Goal: Navigation & Orientation: Understand site structure

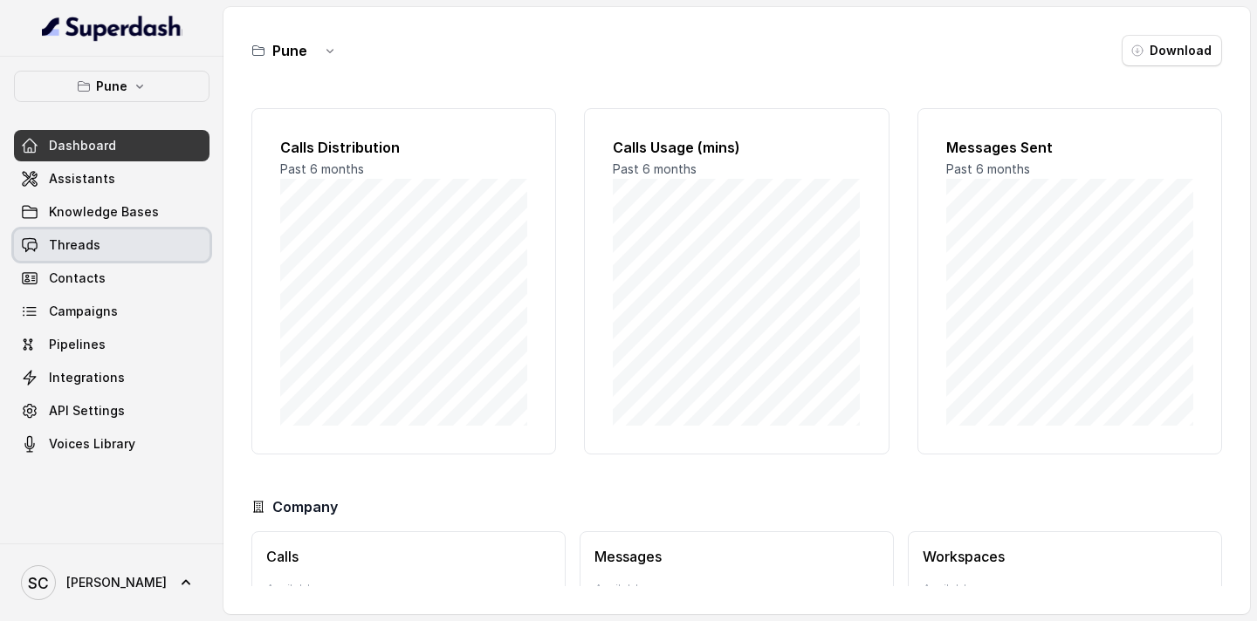
click at [89, 249] on span "Threads" at bounding box center [74, 245] width 51 height 17
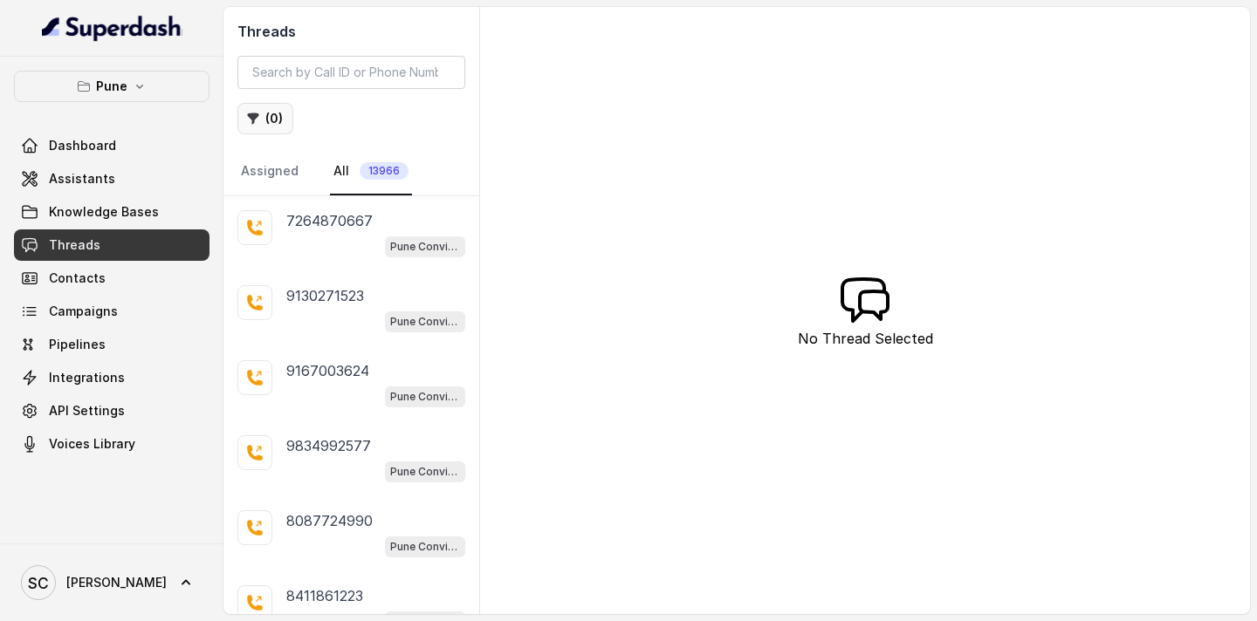
click at [273, 122] on button "( 0 )" at bounding box center [265, 118] width 56 height 31
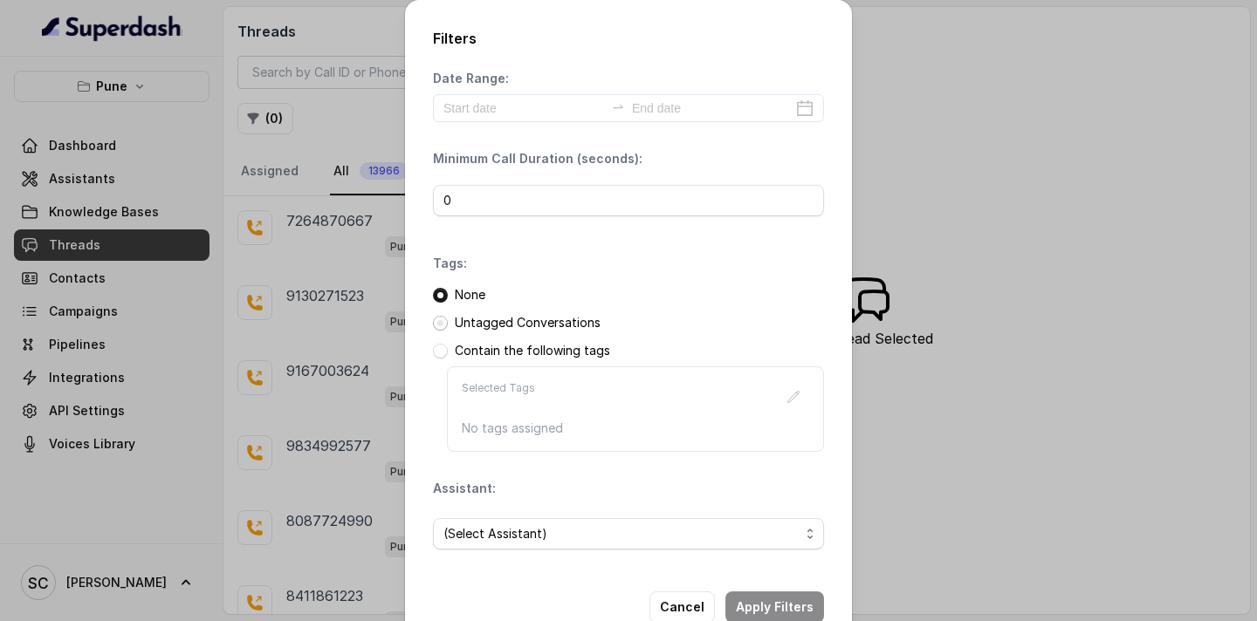
click at [436, 322] on span at bounding box center [440, 323] width 15 height 15
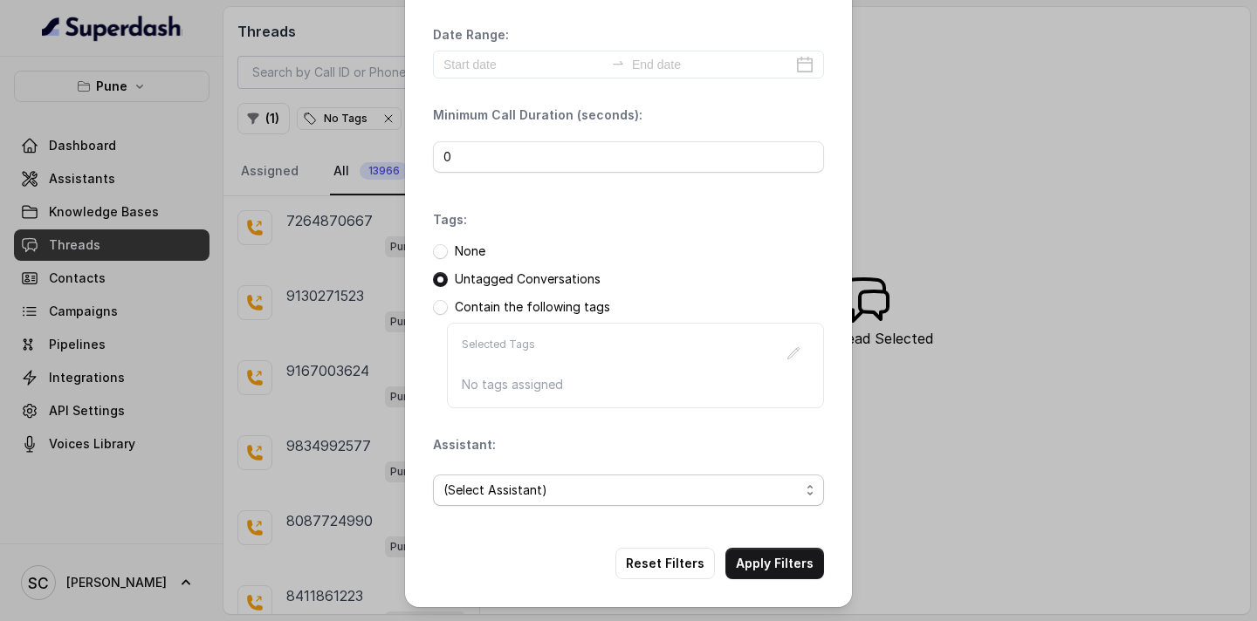
click at [507, 485] on span "(Select Assistant)" at bounding box center [621, 490] width 356 height 21
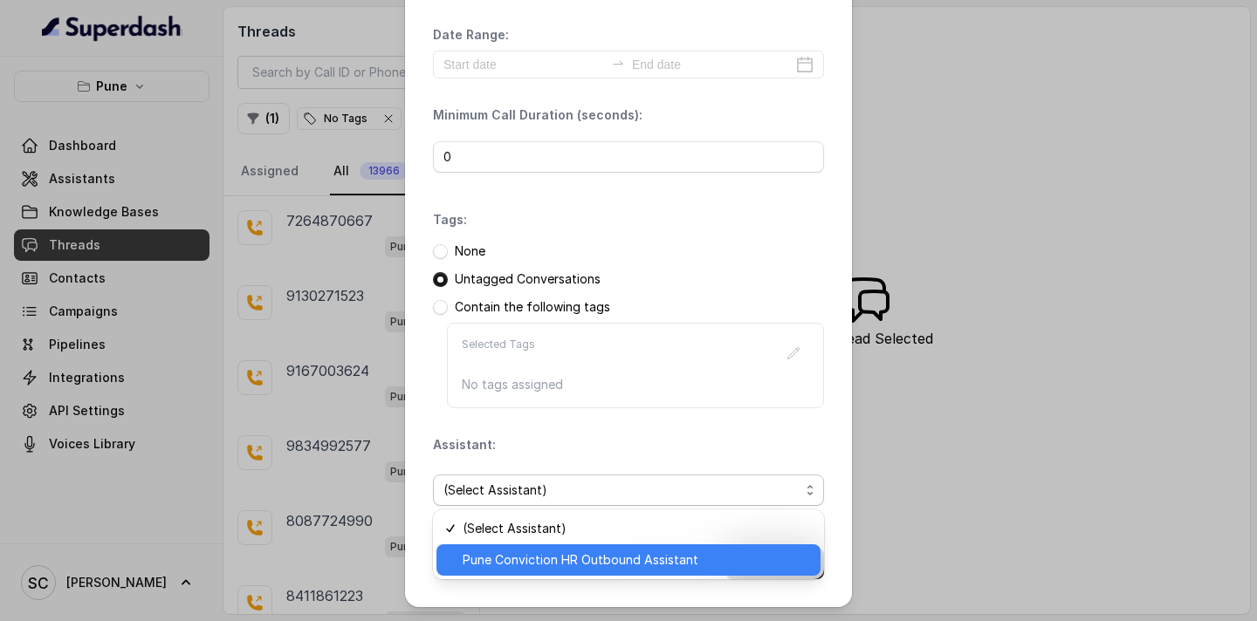
click at [493, 561] on span "Pune Conviction HR Outbound Assistant" at bounding box center [636, 560] width 347 height 21
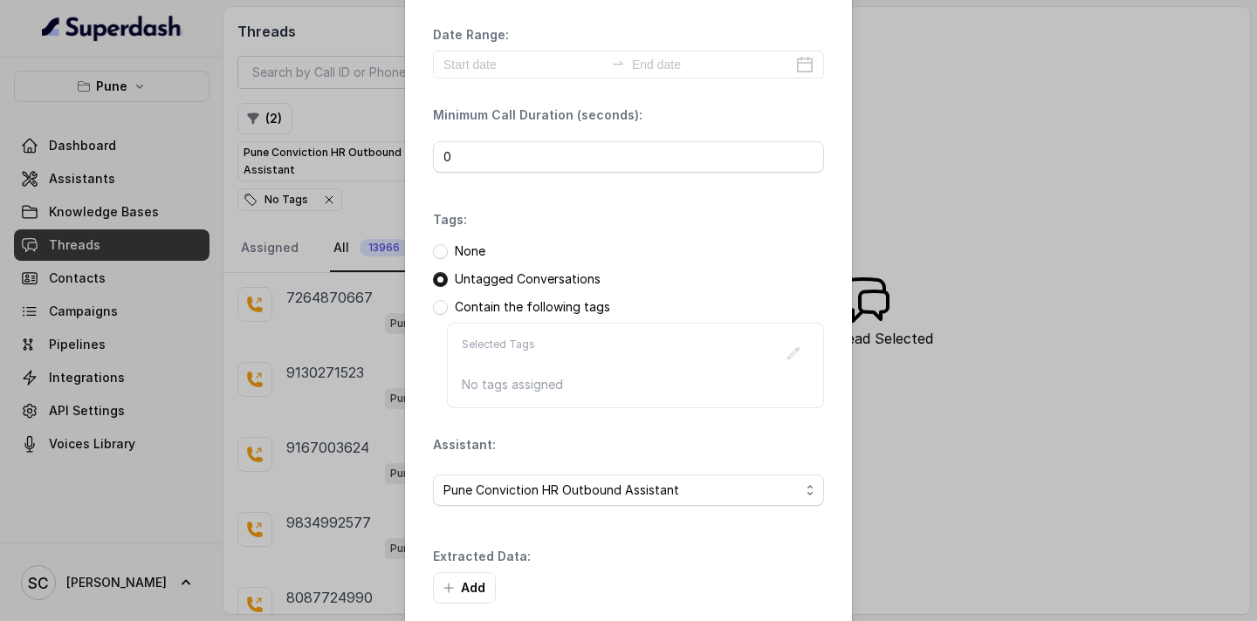
scroll to position [127, 0]
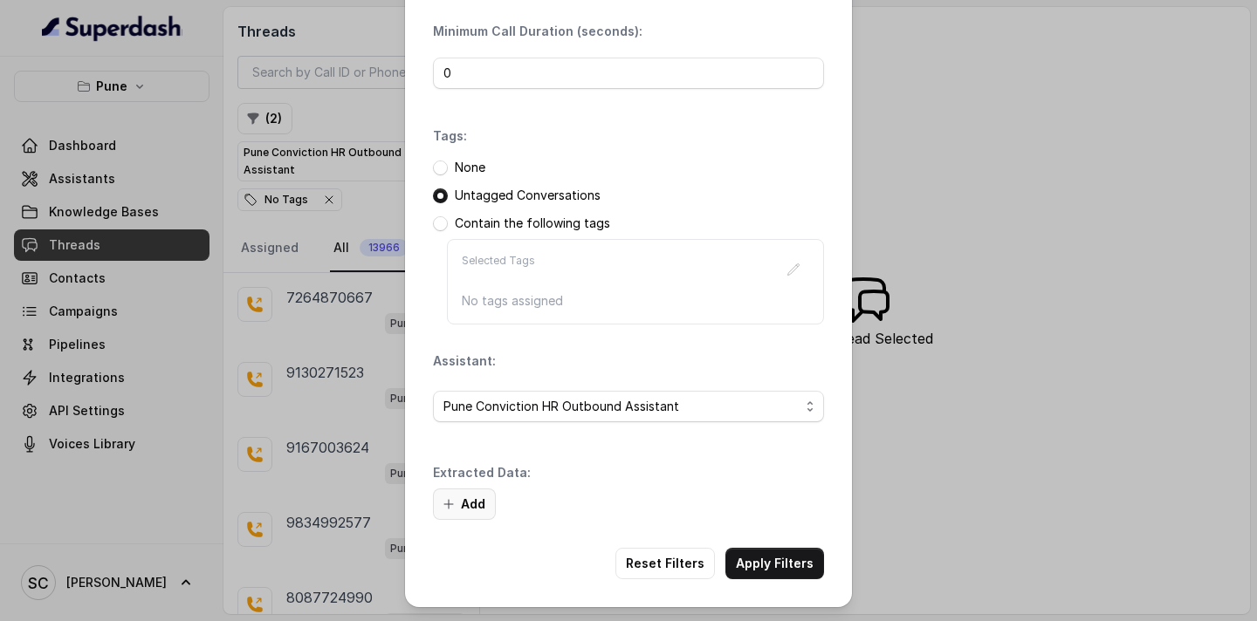
click at [480, 496] on button "Add" at bounding box center [464, 504] width 63 height 31
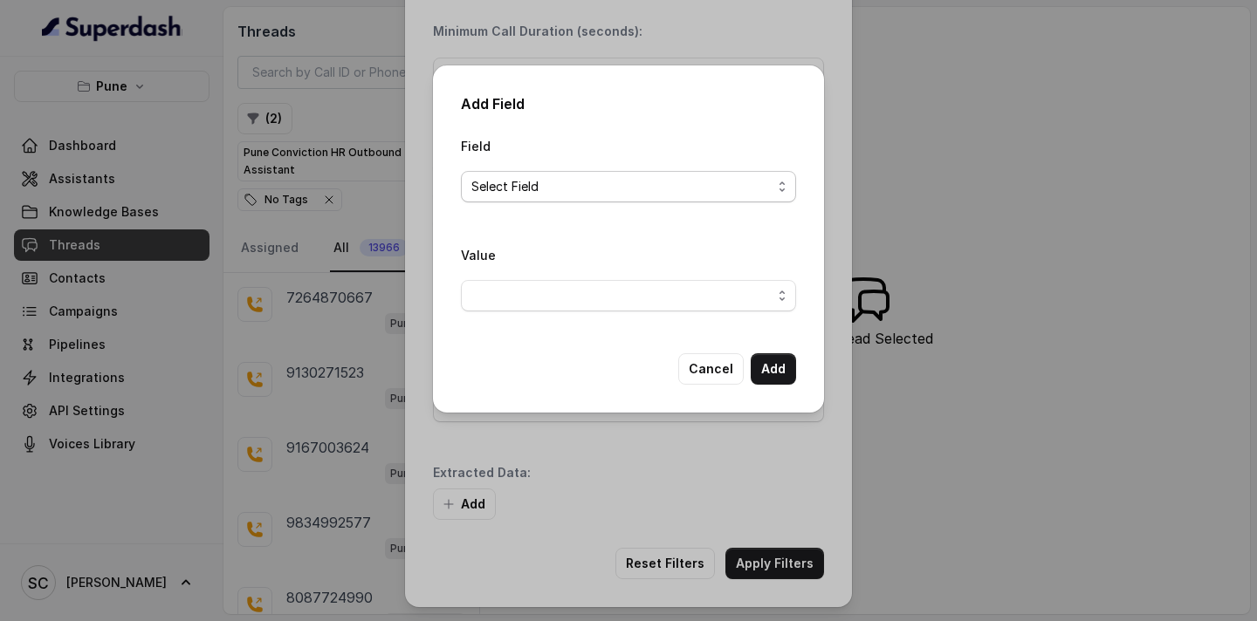
click at [591, 184] on span "Select Field" at bounding box center [621, 186] width 300 height 21
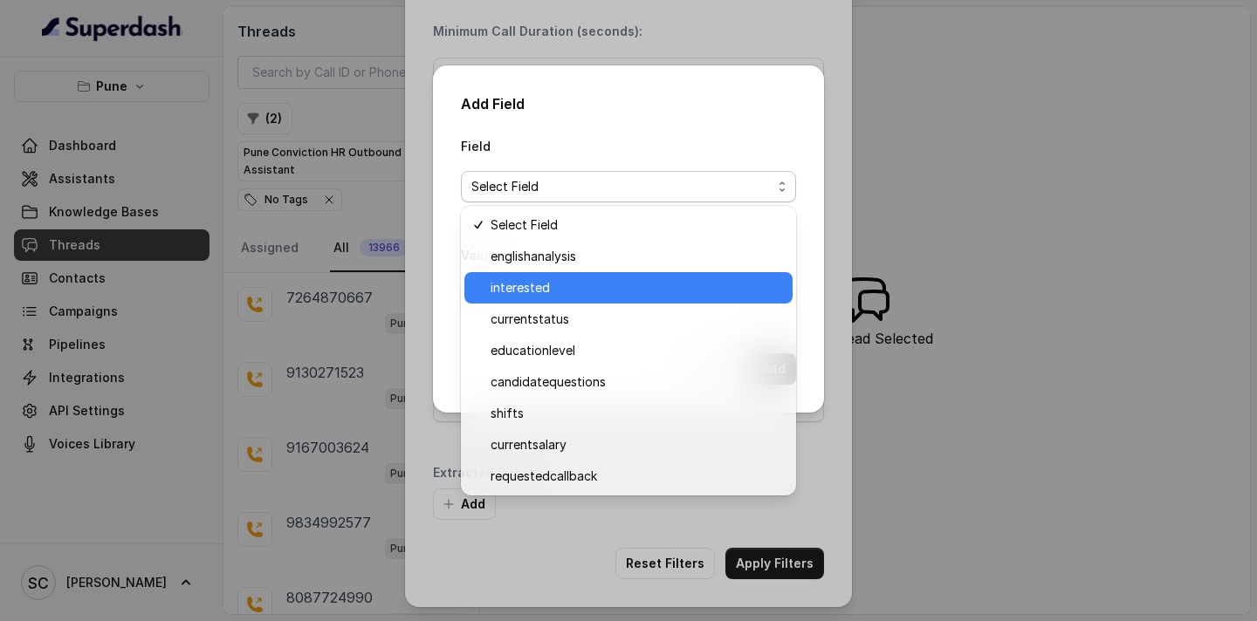
click at [561, 289] on span "interested" at bounding box center [635, 288] width 291 height 21
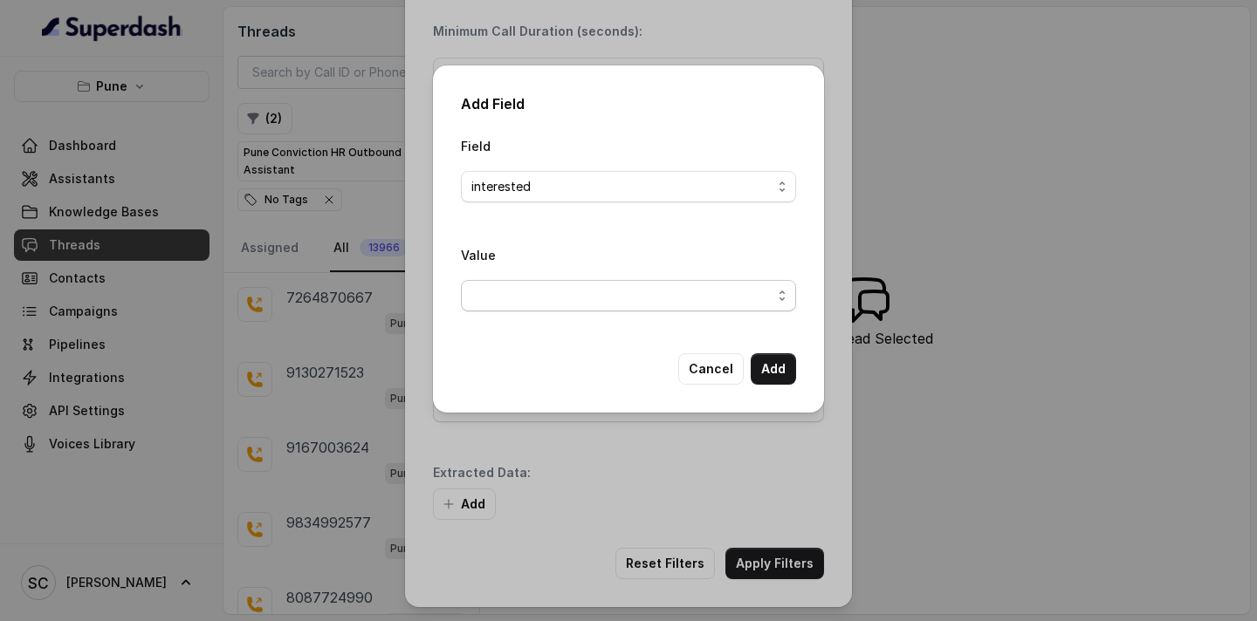
click at [559, 296] on span "button" at bounding box center [628, 295] width 335 height 31
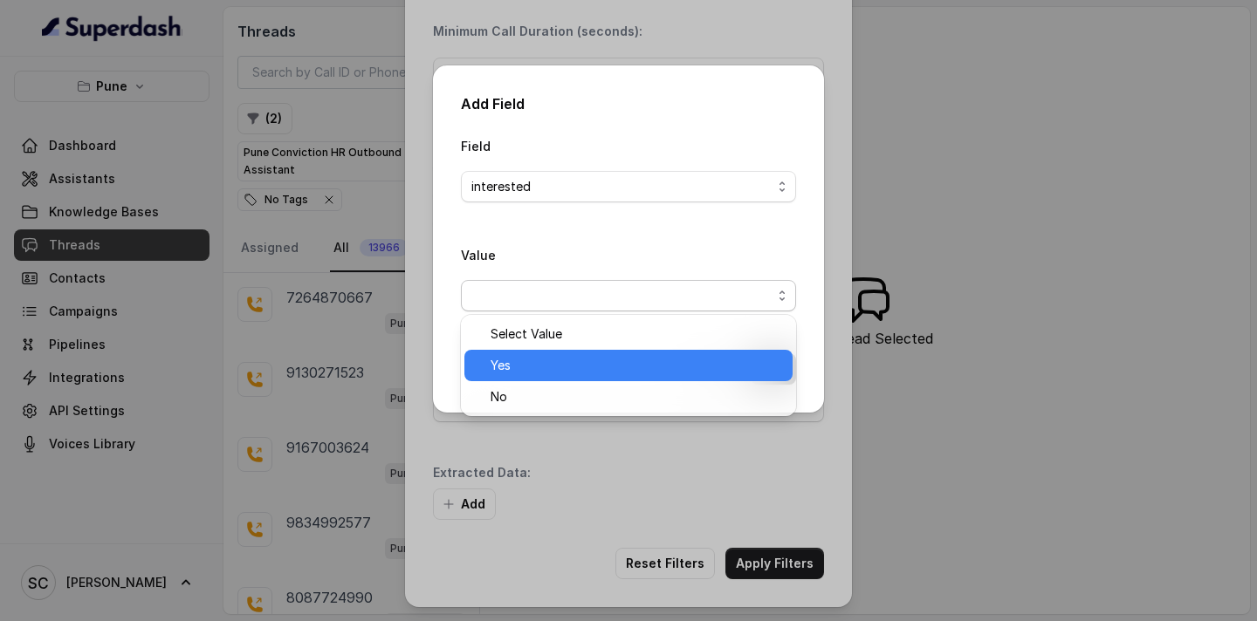
click at [545, 370] on span "Yes" at bounding box center [635, 365] width 291 height 21
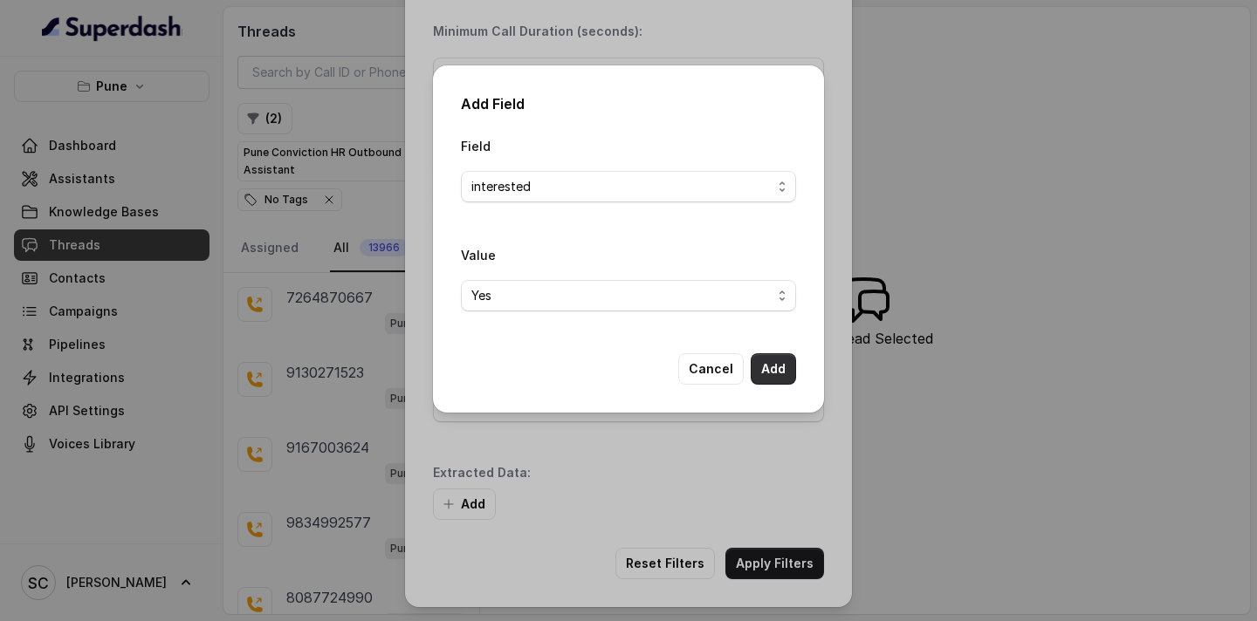
click at [772, 373] on button "Add" at bounding box center [773, 368] width 45 height 31
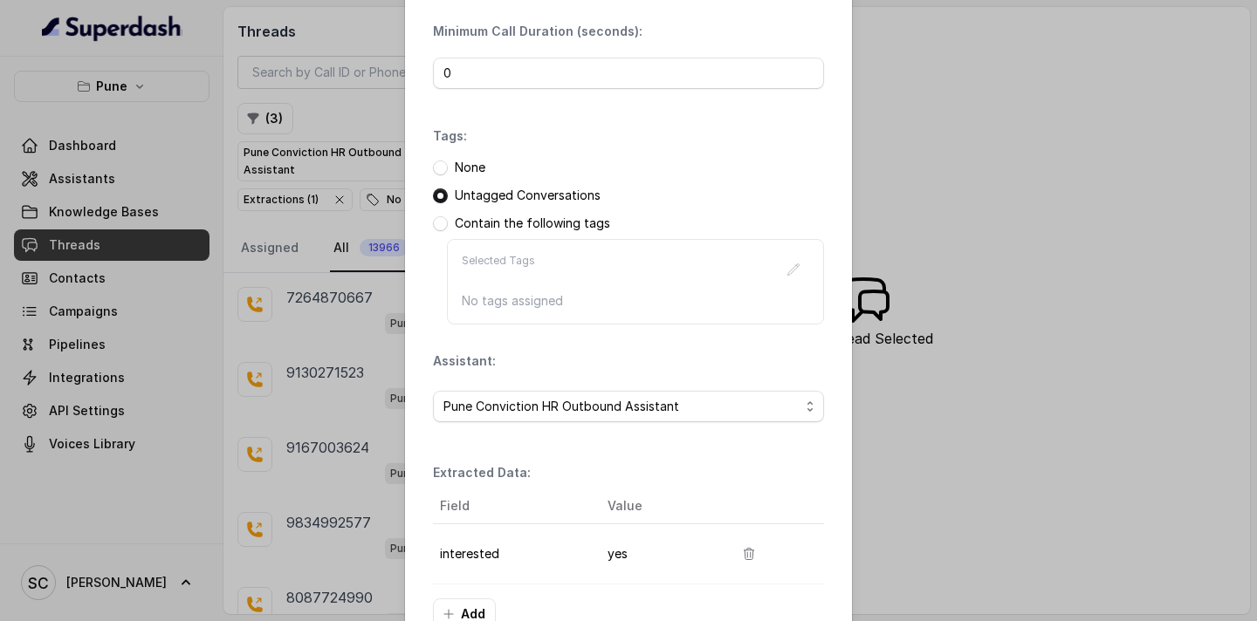
scroll to position [237, 0]
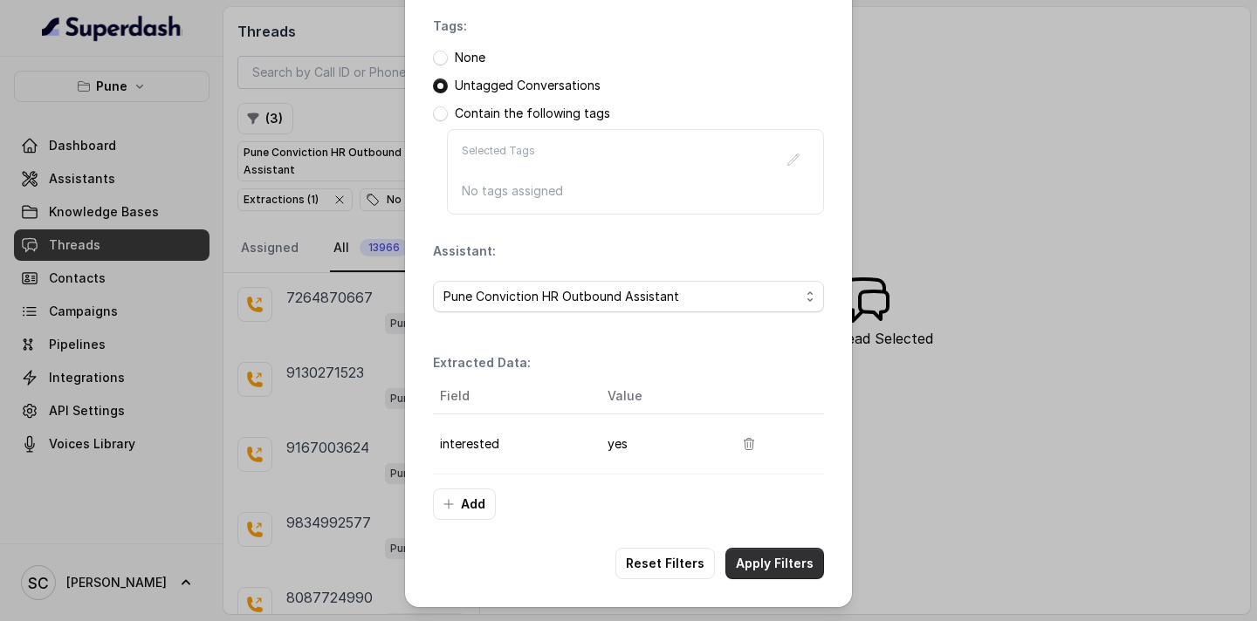
click at [767, 568] on button "Apply Filters" at bounding box center [774, 563] width 99 height 31
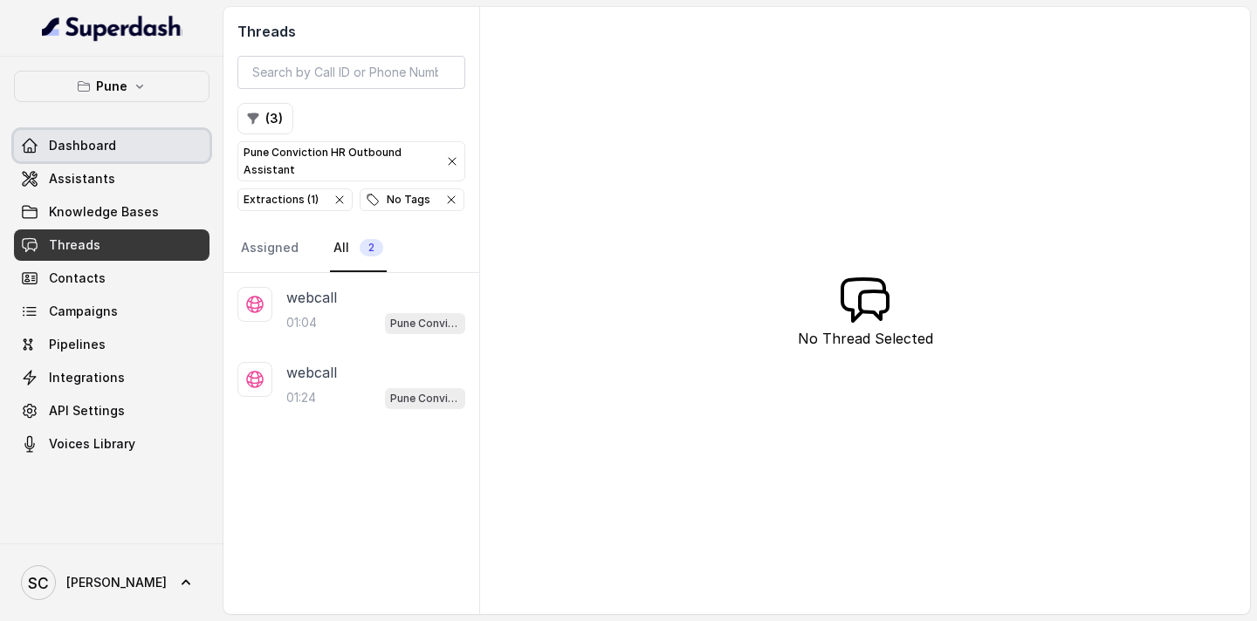
click at [143, 148] on link "Dashboard" at bounding box center [111, 145] width 195 height 31
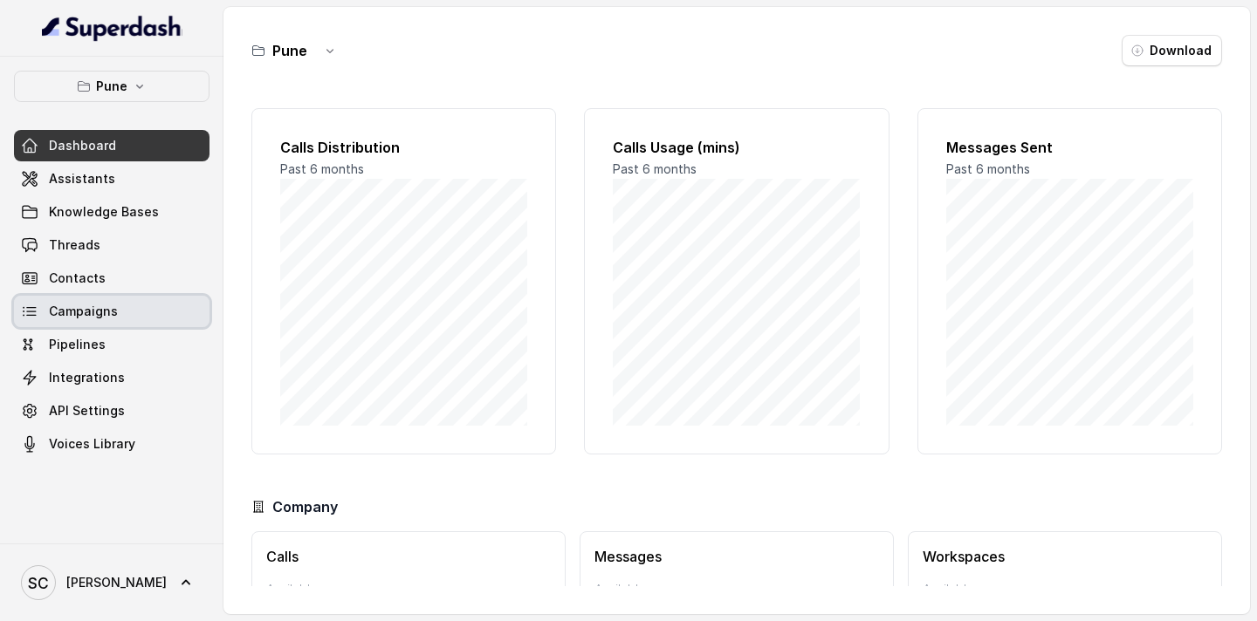
click at [77, 309] on span "Campaigns" at bounding box center [83, 311] width 69 height 17
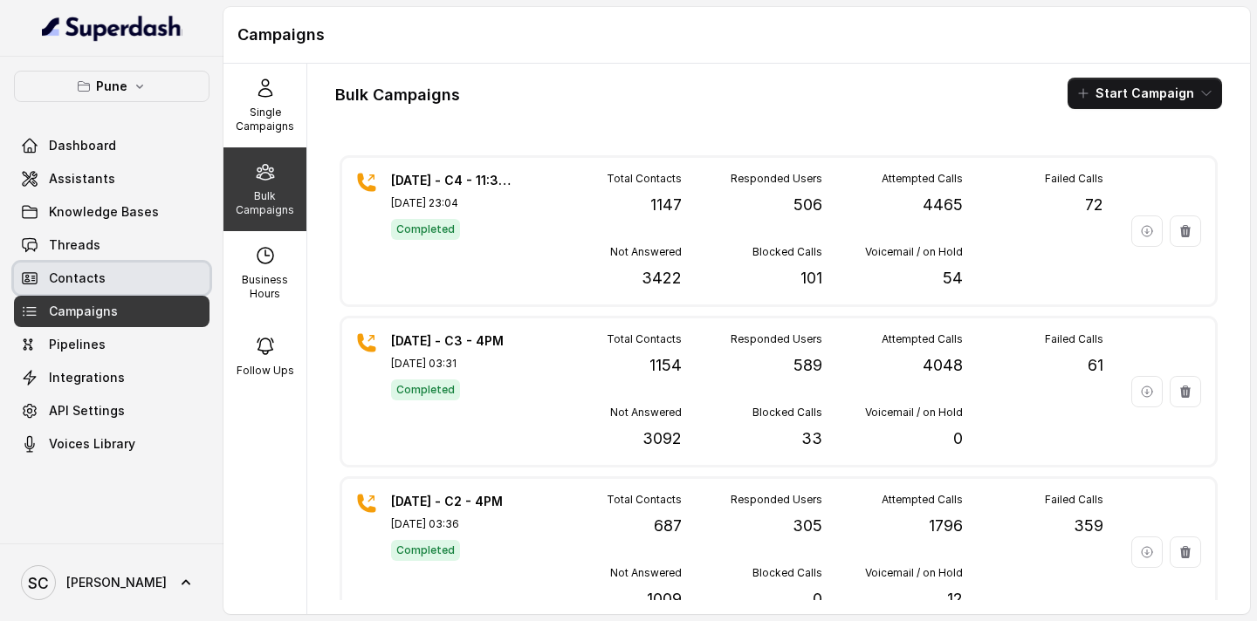
click at [72, 282] on span "Contacts" at bounding box center [77, 278] width 57 height 17
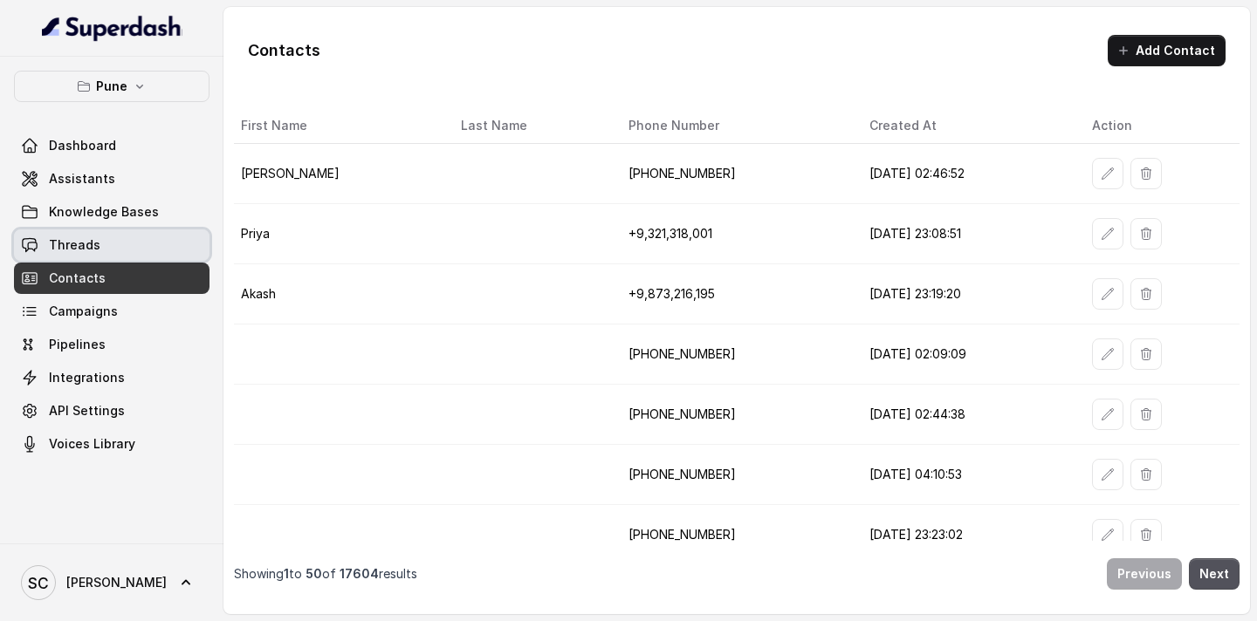
click at [82, 233] on link "Threads" at bounding box center [111, 245] width 195 height 31
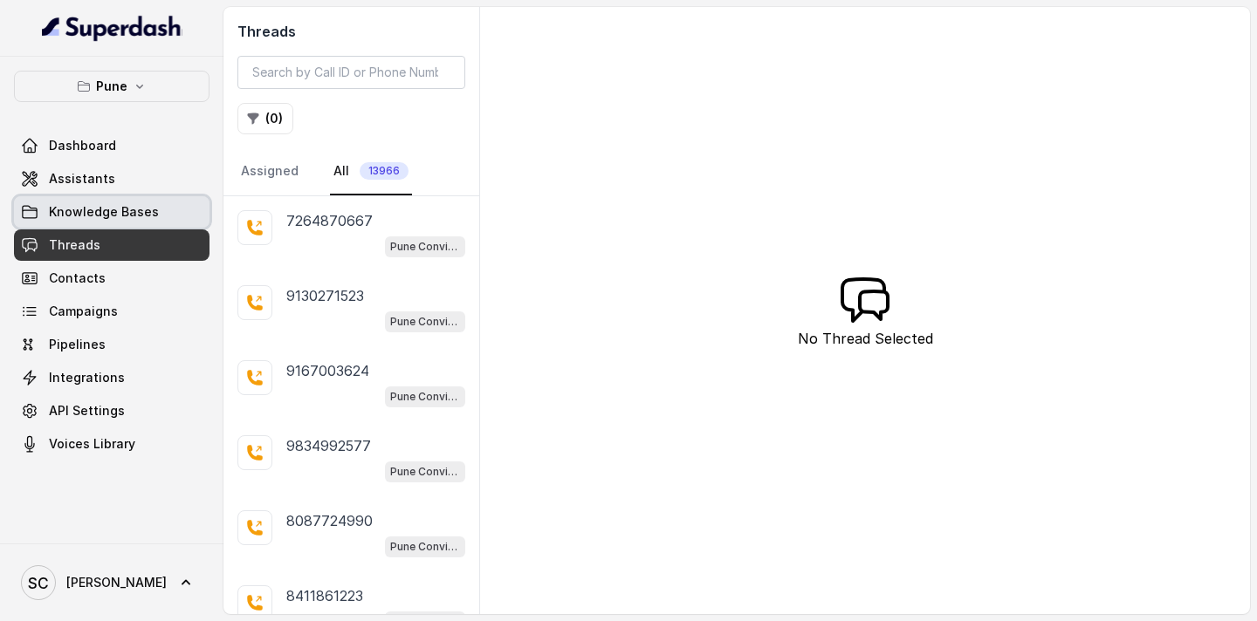
click at [82, 204] on span "Knowledge Bases" at bounding box center [104, 211] width 110 height 17
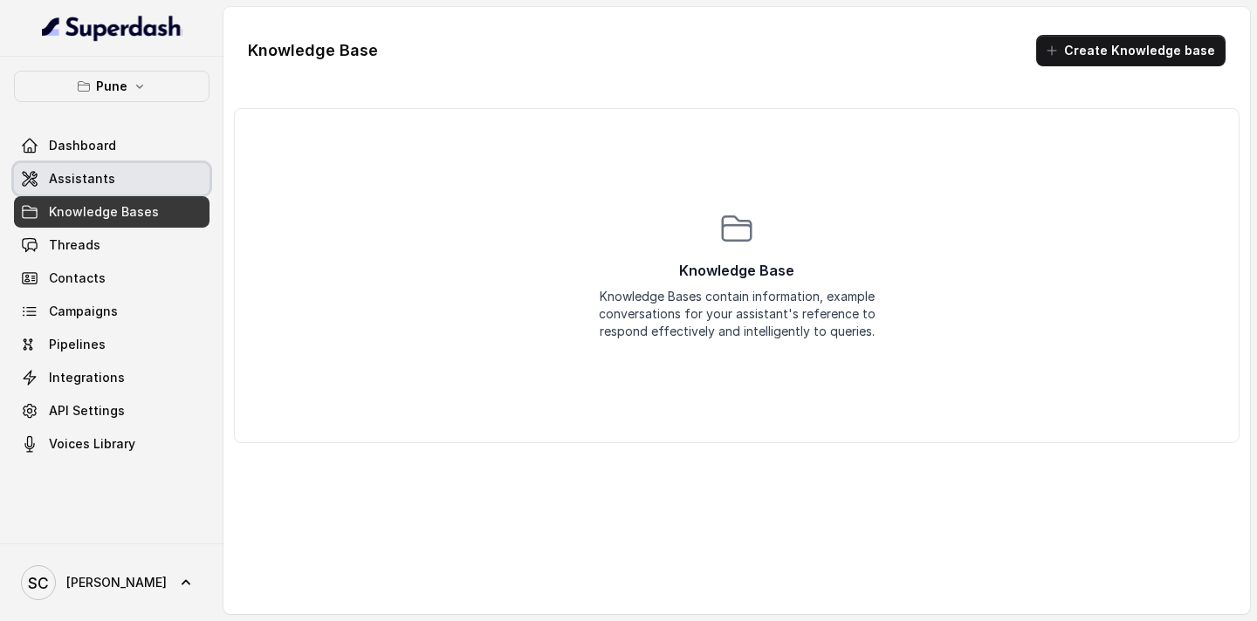
click at [82, 180] on span "Assistants" at bounding box center [82, 178] width 66 height 17
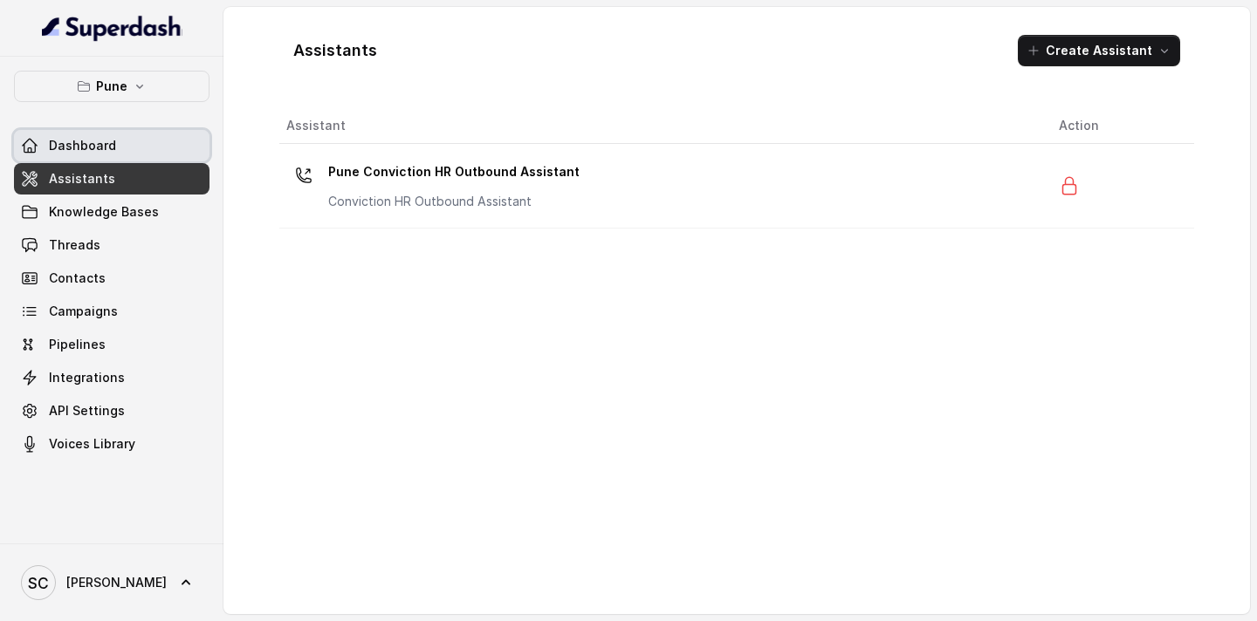
click at [82, 152] on span "Dashboard" at bounding box center [82, 145] width 67 height 17
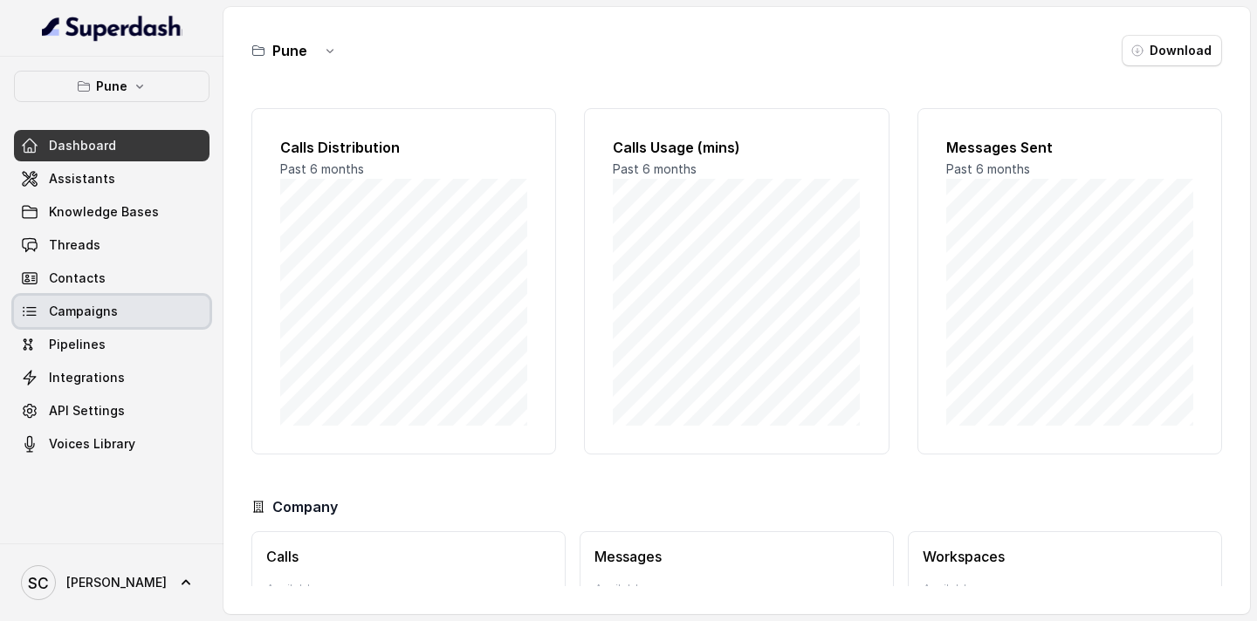
click at [87, 314] on span "Campaigns" at bounding box center [83, 311] width 69 height 17
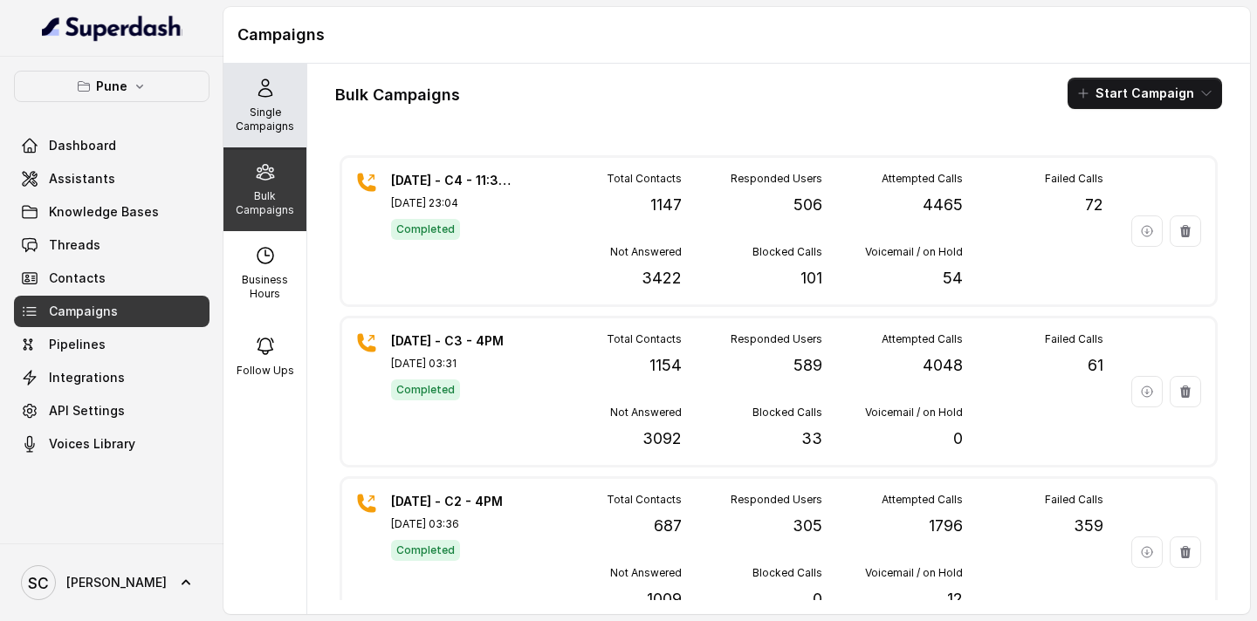
click at [258, 113] on p "Single Campaigns" at bounding box center [264, 120] width 69 height 28
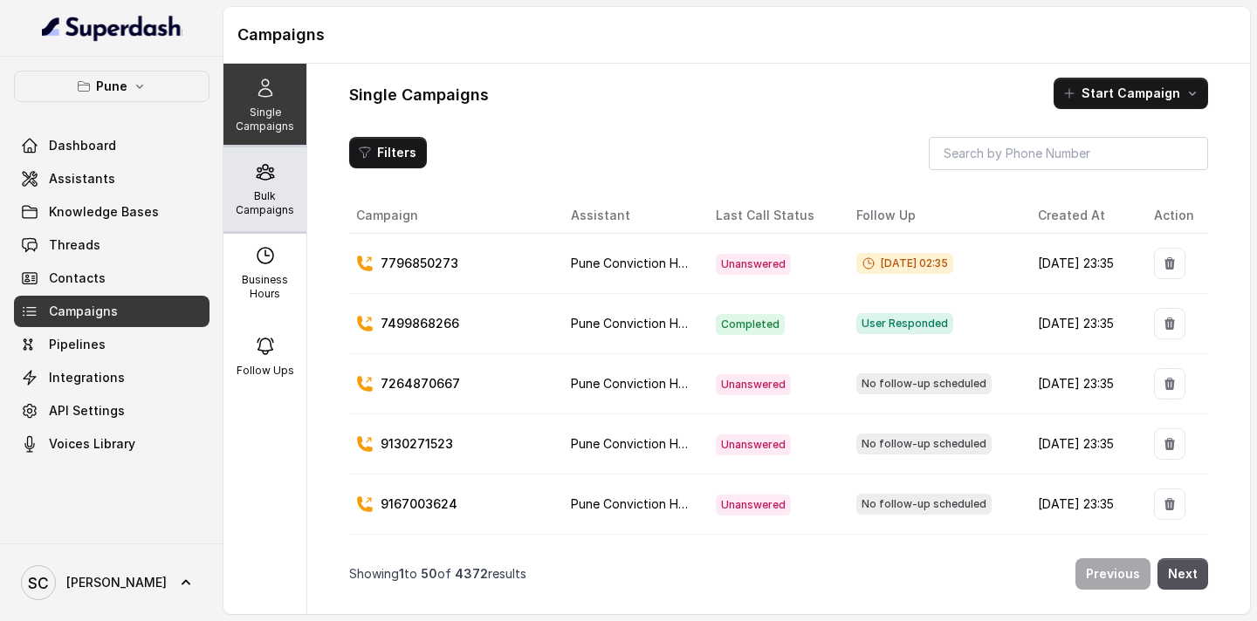
click at [268, 200] on p "Bulk Campaigns" at bounding box center [264, 203] width 69 height 28
